Goal: Find specific page/section: Find specific page/section

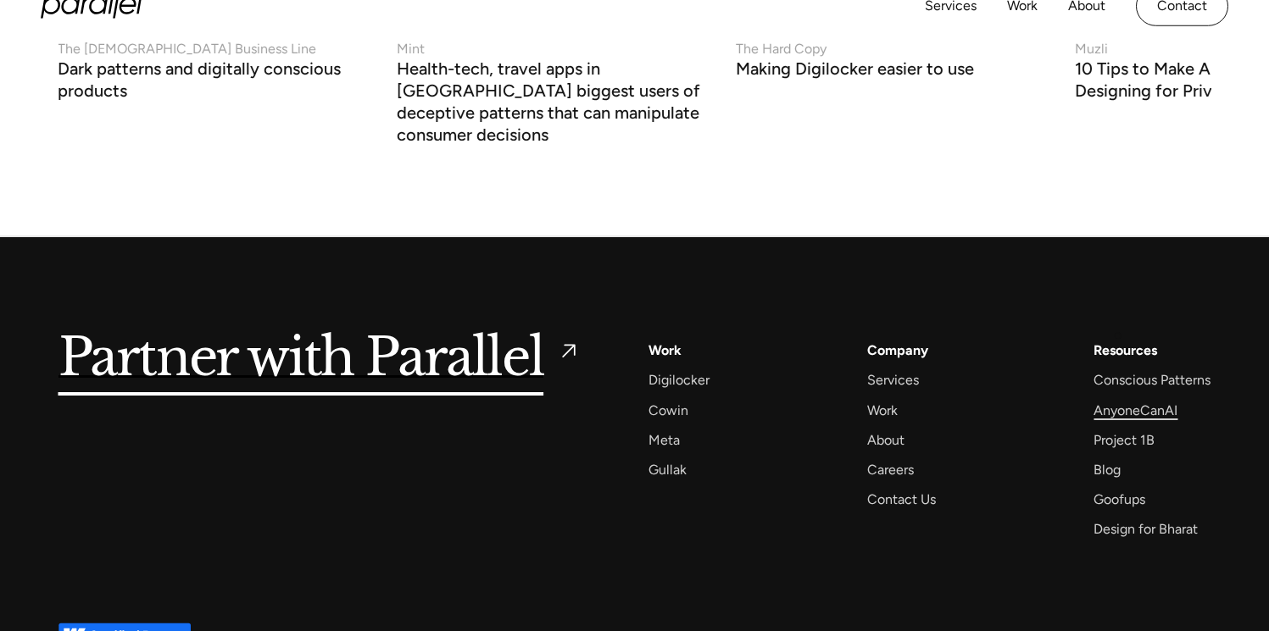
scroll to position [7280, 0]
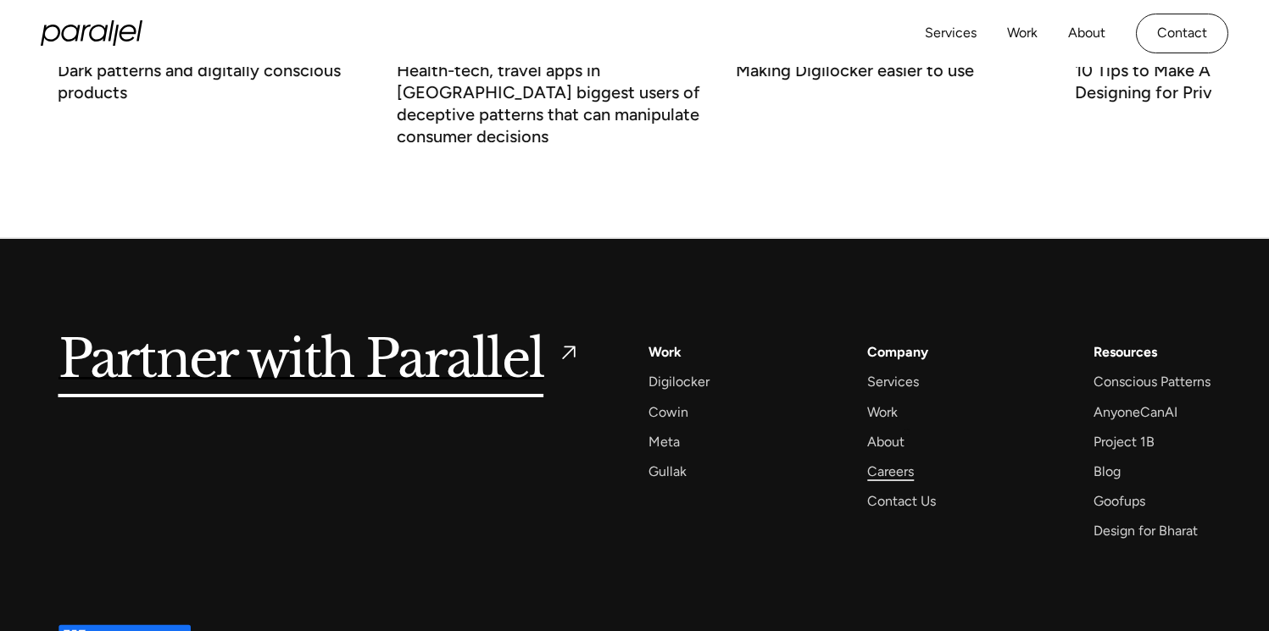
click at [906, 460] on div "Careers" at bounding box center [890, 471] width 47 height 23
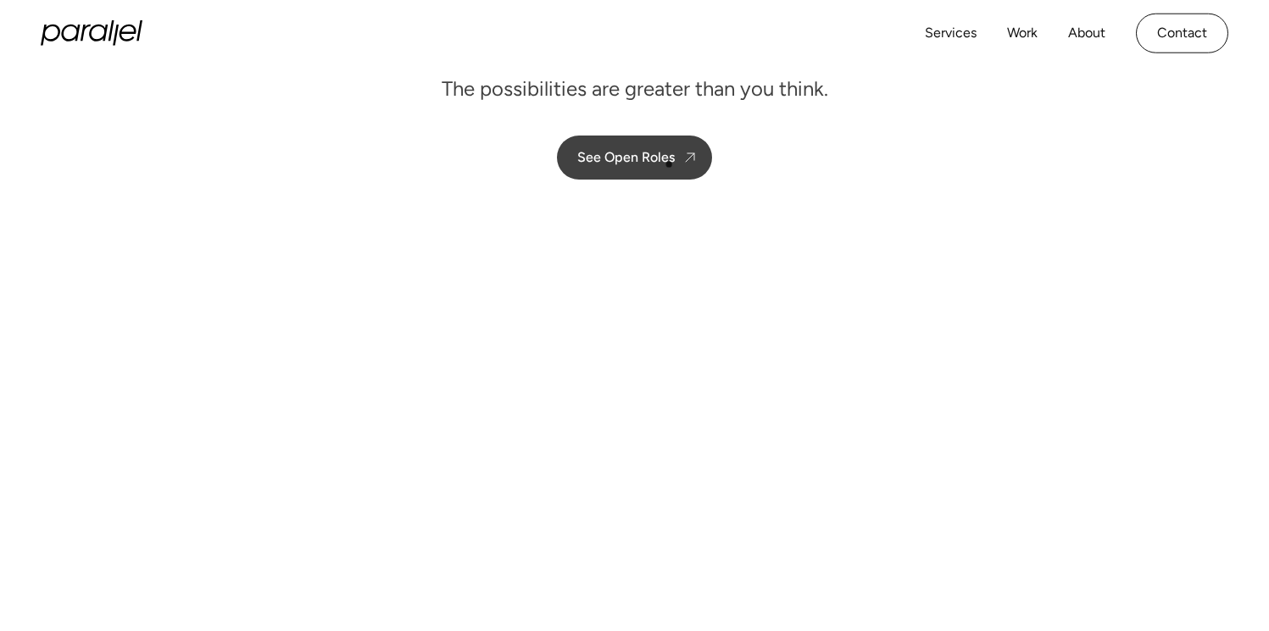
click at [661, 162] on div "See Open Roles" at bounding box center [625, 157] width 97 height 16
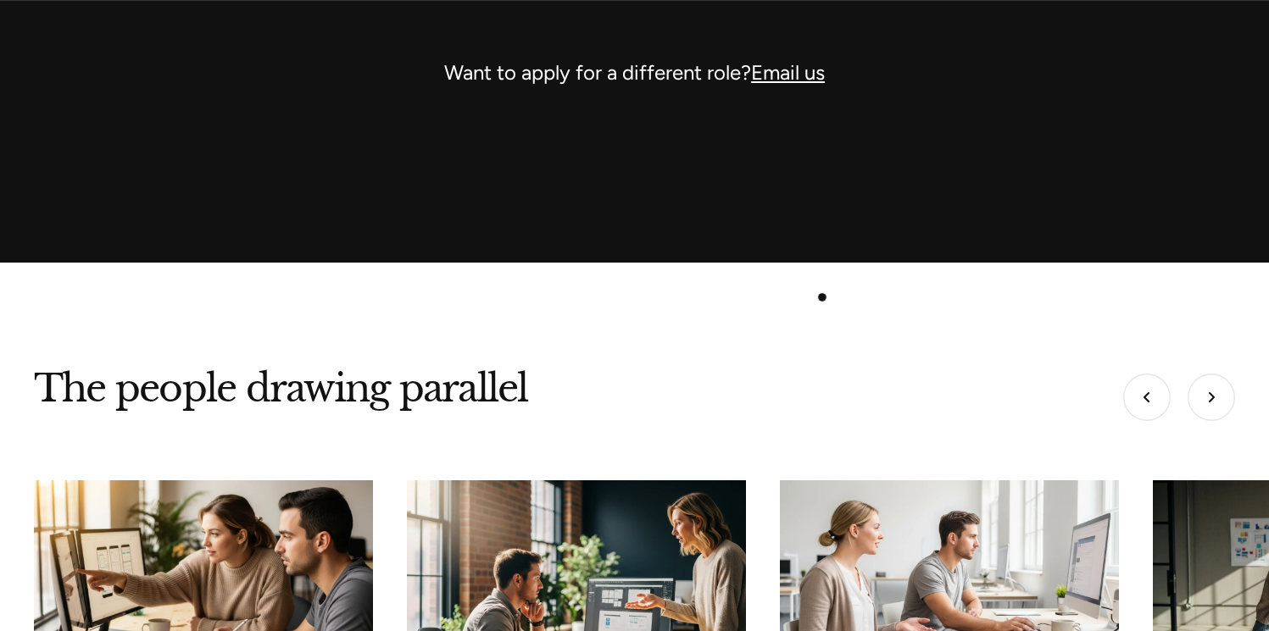
scroll to position [5258, 0]
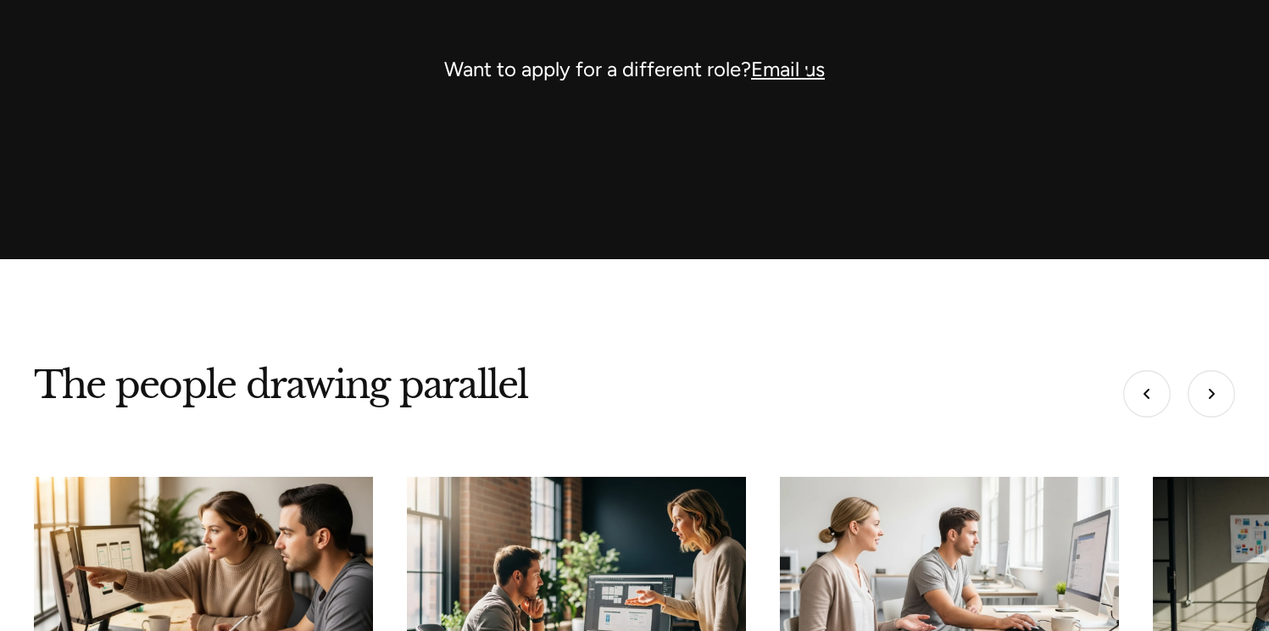
click at [802, 71] on link "Email us" at bounding box center [788, 69] width 74 height 25
drag, startPoint x: 781, startPoint y: 63, endPoint x: 684, endPoint y: 147, distance: 128.5
